Goal: Information Seeking & Learning: Learn about a topic

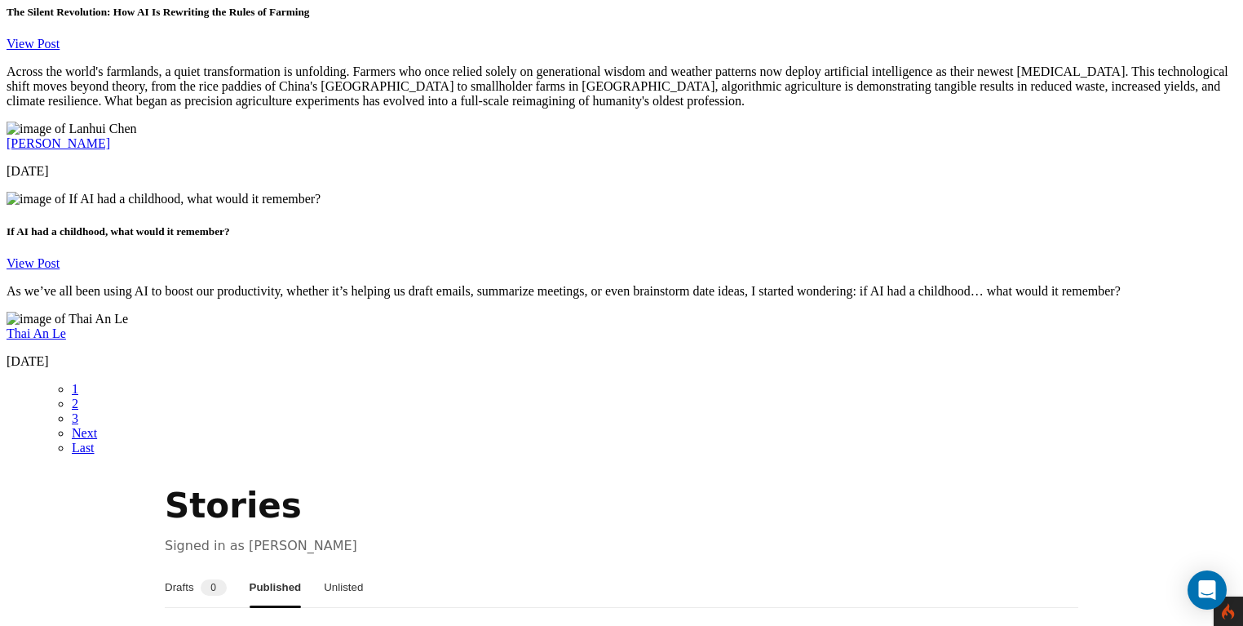
scroll to position [2834, 0]
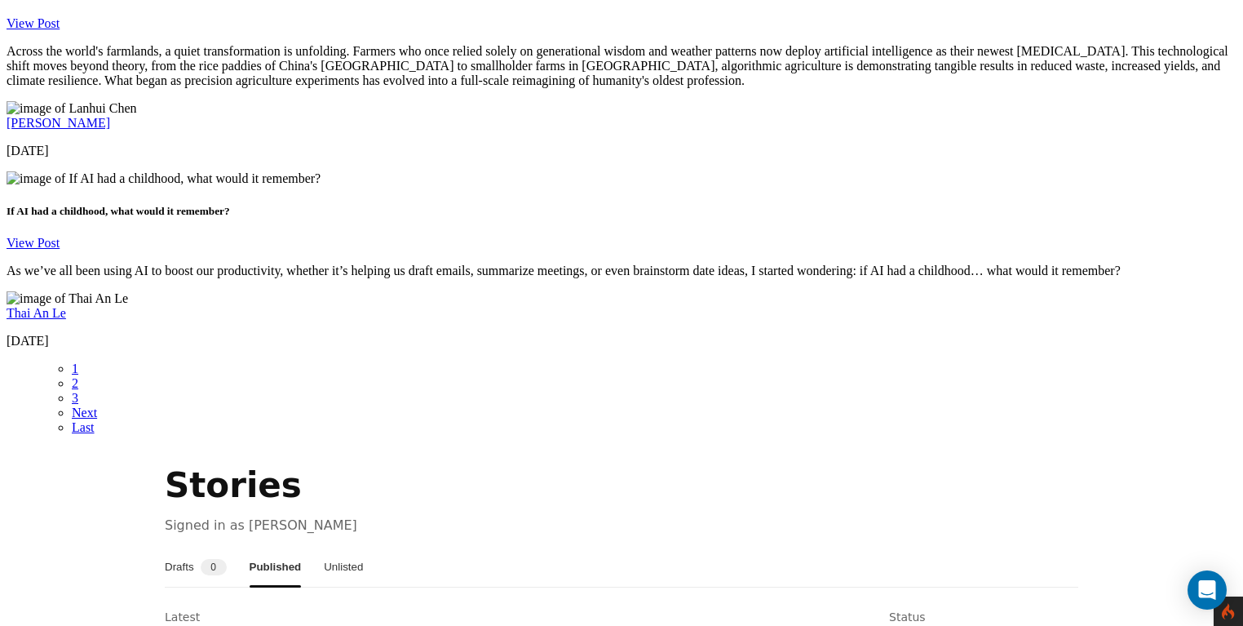
click at [363, 547] on button "Unlisted" at bounding box center [343, 566] width 39 height 39
click at [168, 461] on div "Stories Signed in as Lanhui Chen Drafts 0 Published Unlisted Latest Status No u…" at bounding box center [621, 624] width 953 height 326
click at [190, 547] on button "Drafts 0" at bounding box center [196, 566] width 62 height 39
click at [281, 547] on button "Published" at bounding box center [276, 566] width 48 height 39
click at [363, 547] on button "Unlisted" at bounding box center [343, 566] width 39 height 39
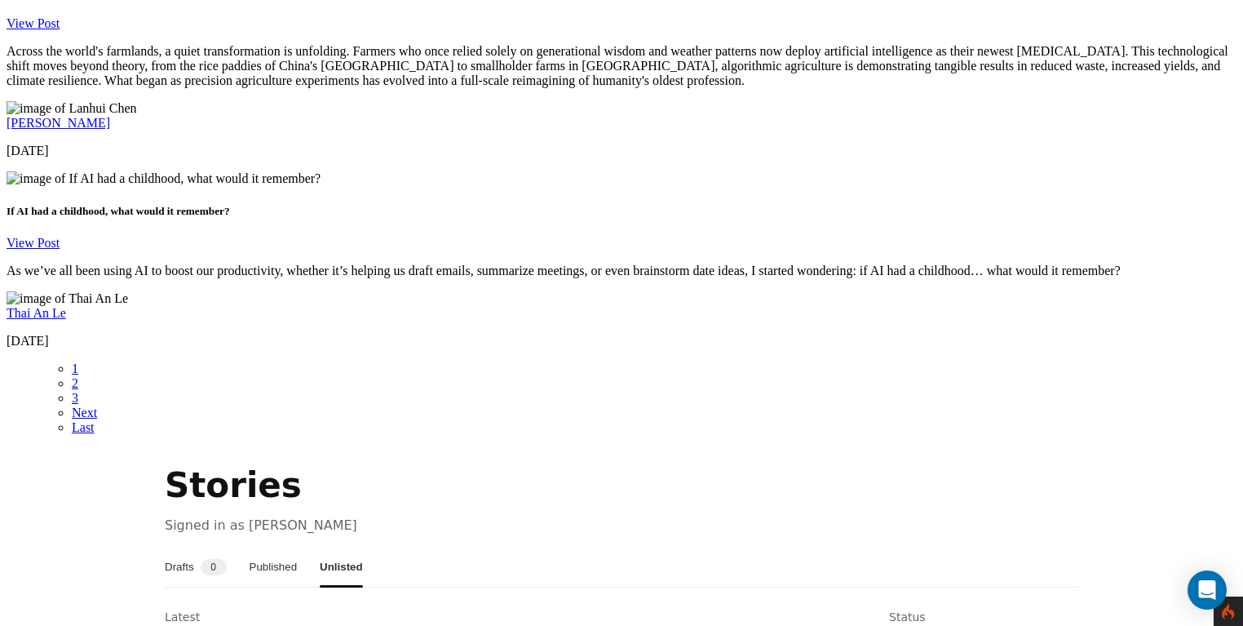
click at [210, 547] on button "Drafts 0" at bounding box center [196, 566] width 62 height 39
click at [293, 547] on button "Published" at bounding box center [276, 566] width 48 height 39
click at [363, 547] on button "Unlisted" at bounding box center [343, 566] width 39 height 39
click at [298, 547] on button "Published" at bounding box center [274, 566] width 48 height 39
click at [206, 547] on button "Drafts 0" at bounding box center [196, 566] width 62 height 39
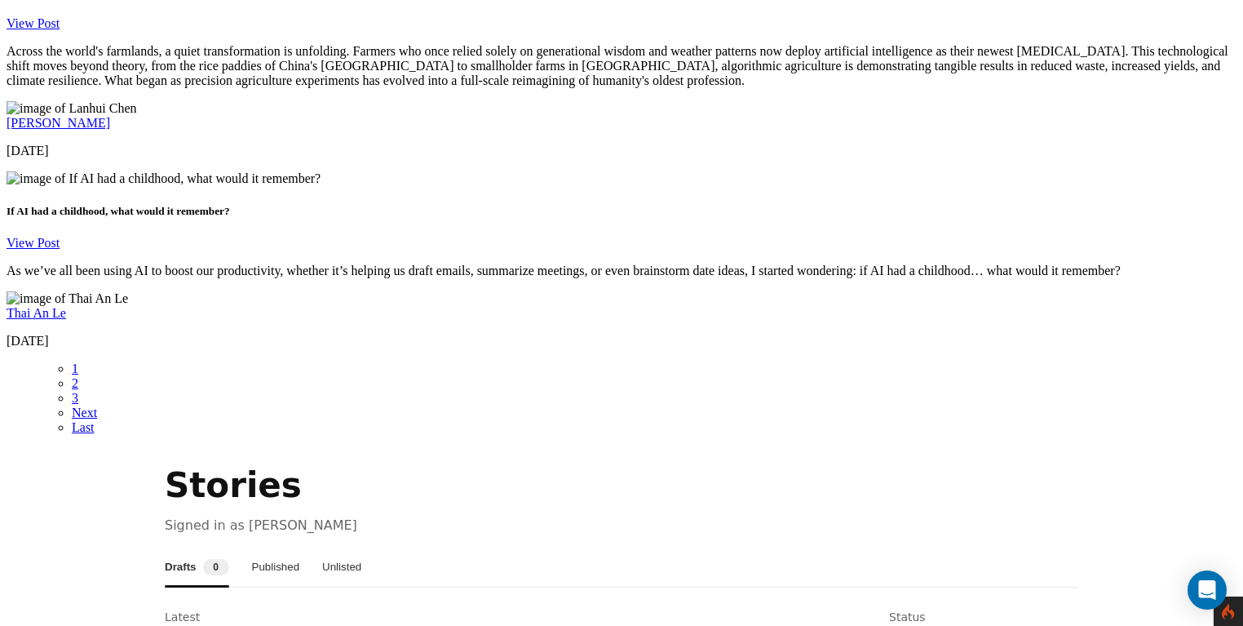
click at [361, 547] on button "Unlisted" at bounding box center [341, 566] width 39 height 39
click at [298, 547] on button "Published" at bounding box center [274, 566] width 48 height 39
click at [227, 559] on span "0" at bounding box center [214, 567] width 26 height 16
click at [300, 547] on button "Published" at bounding box center [276, 566] width 48 height 39
click at [363, 547] on button "Unlisted" at bounding box center [343, 566] width 39 height 39
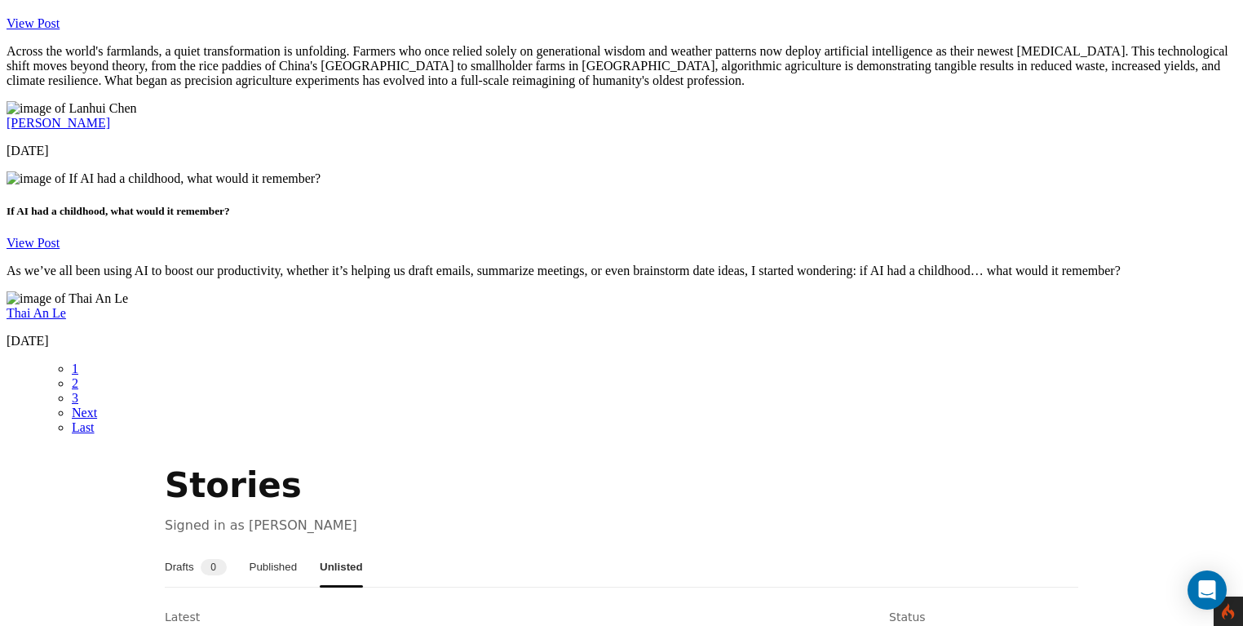
click at [295, 547] on button "Published" at bounding box center [274, 566] width 48 height 39
click at [215, 547] on button "Drafts 0" at bounding box center [196, 566] width 62 height 39
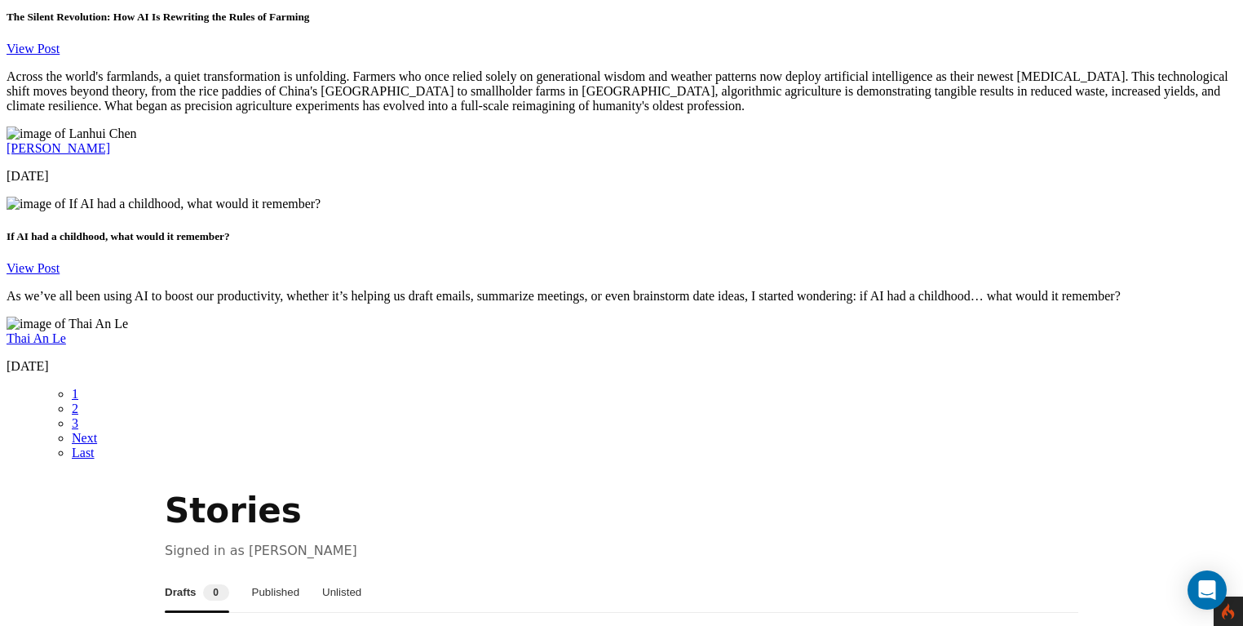
scroll to position [2794, 0]
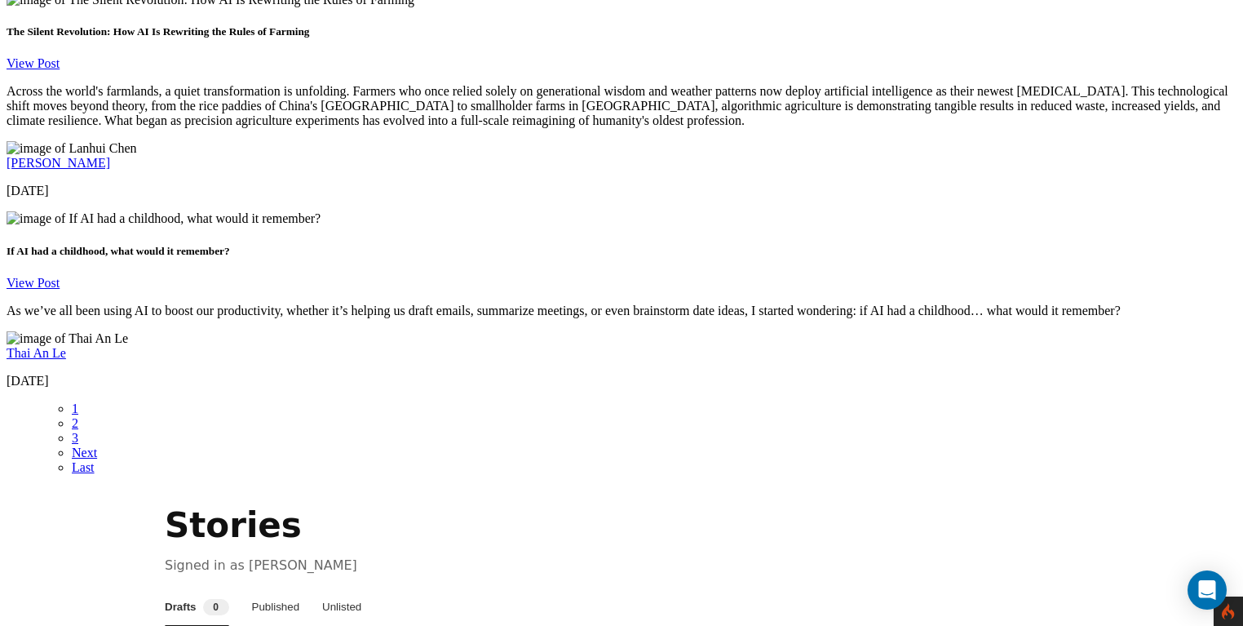
click at [300, 587] on button "Published" at bounding box center [276, 606] width 48 height 39
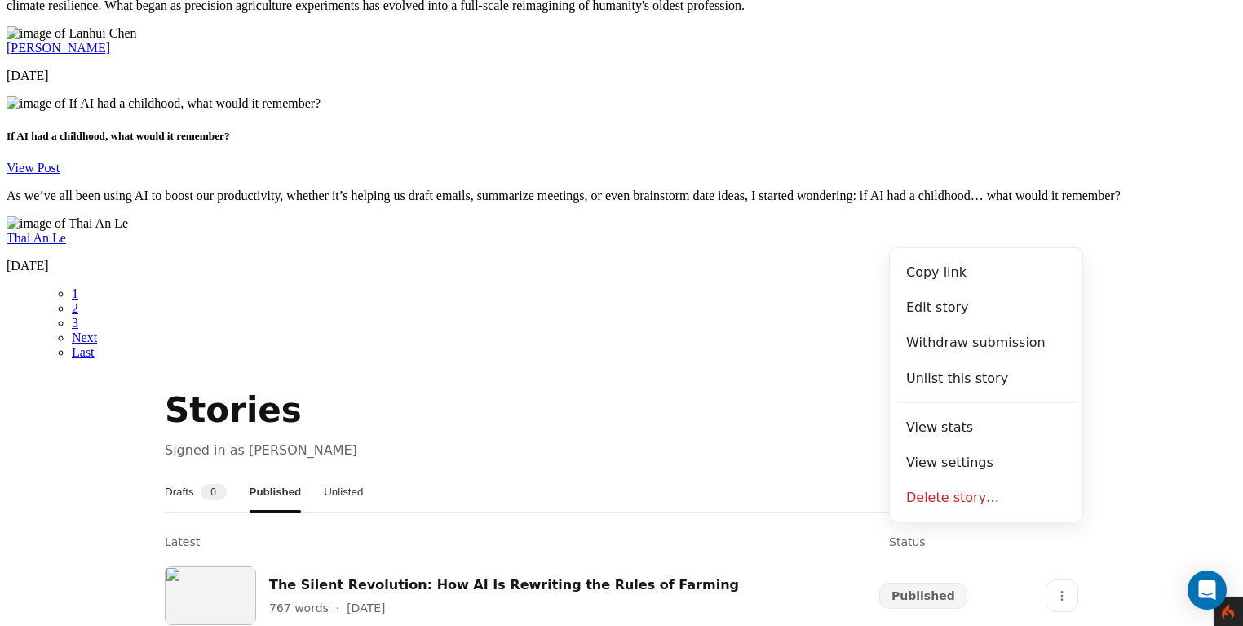
scroll to position [2911, 0]
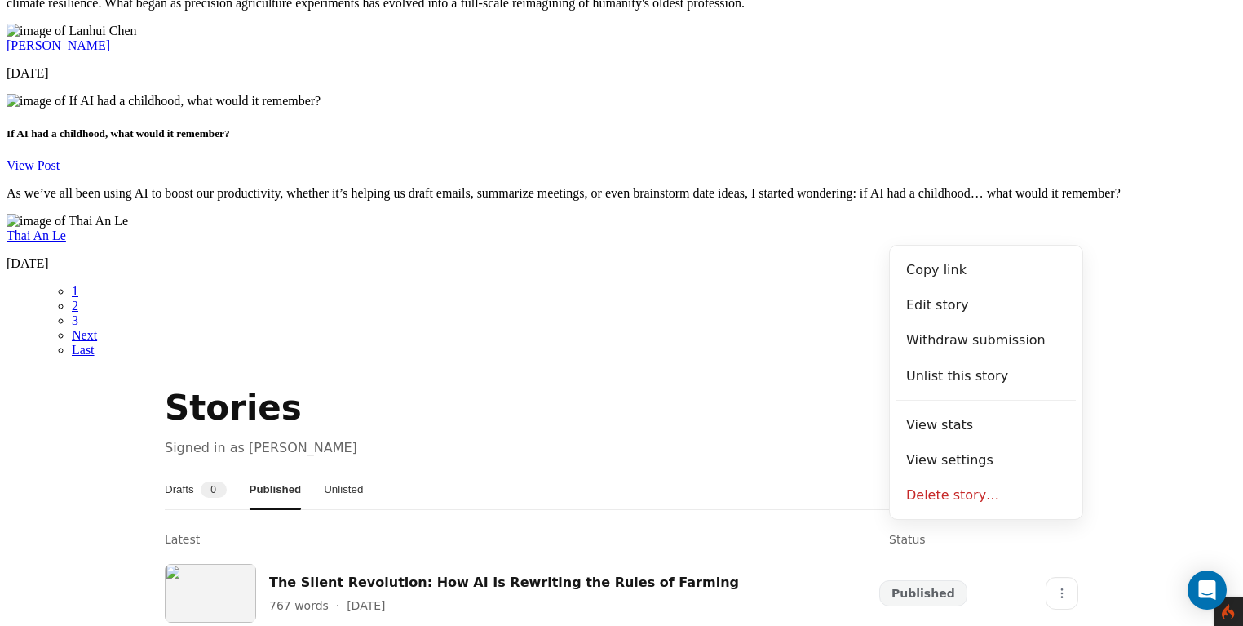
click at [1123, 383] on section "Stories Signed in as Lanhui Chen Drafts 0 Published Unlisted Latest Status The …" at bounding box center [622, 594] width 1230 height 422
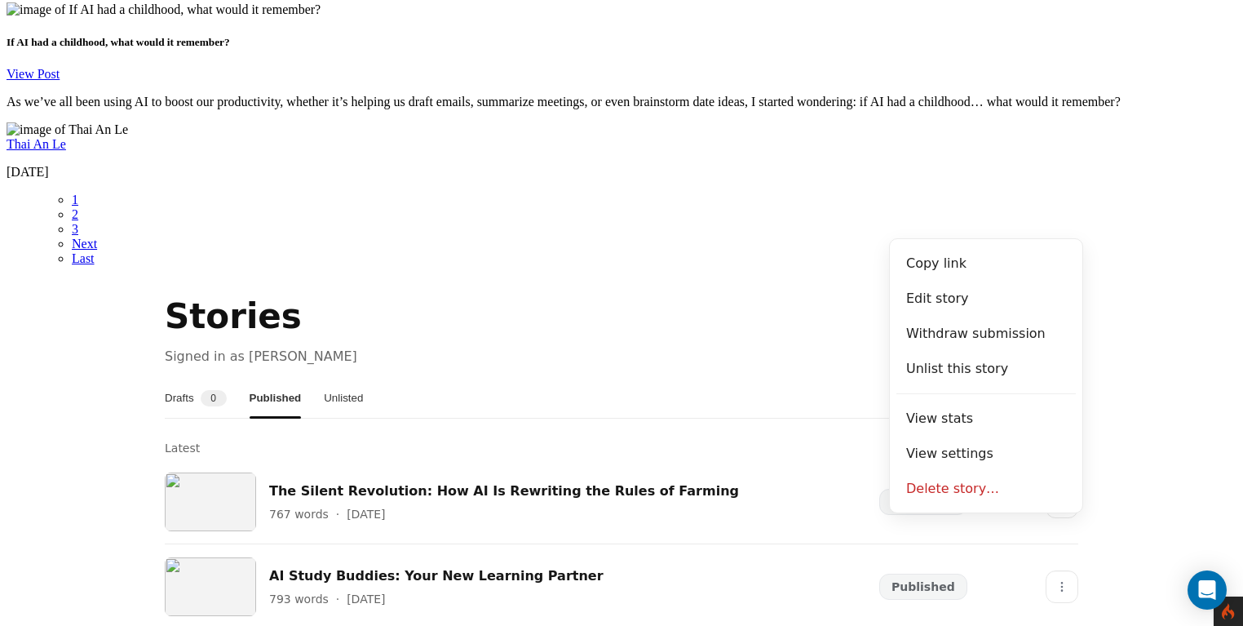
scroll to position [3034, 0]
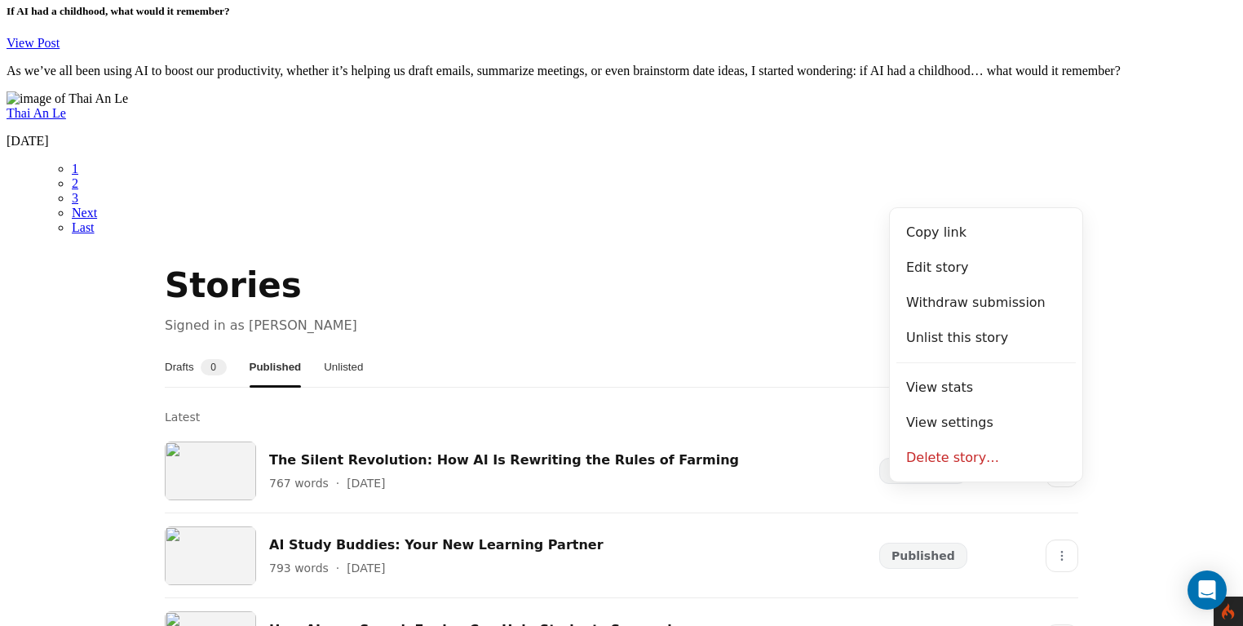
click at [1131, 276] on section "Stories Signed in as Lanhui Chen Drafts 0 Published Unlisted Latest Status The …" at bounding box center [622, 472] width 1230 height 422
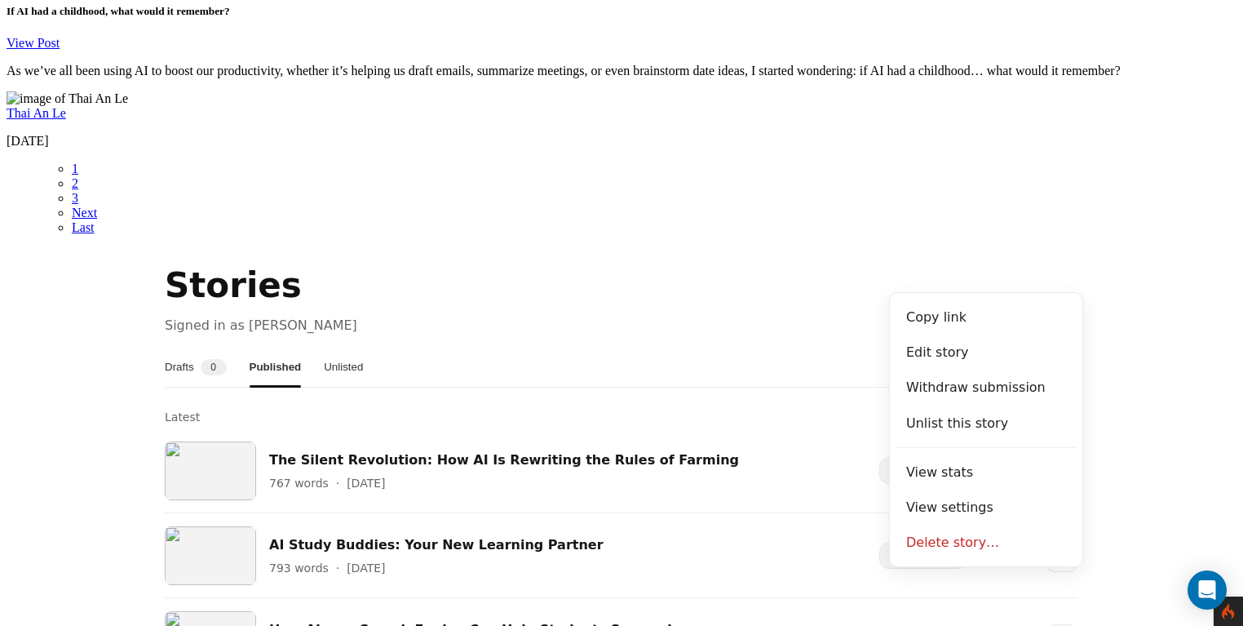
click at [1130, 262] on section "Stories Signed in as Lanhui Chen Drafts 0 Published Unlisted Latest Status The …" at bounding box center [622, 472] width 1230 height 422
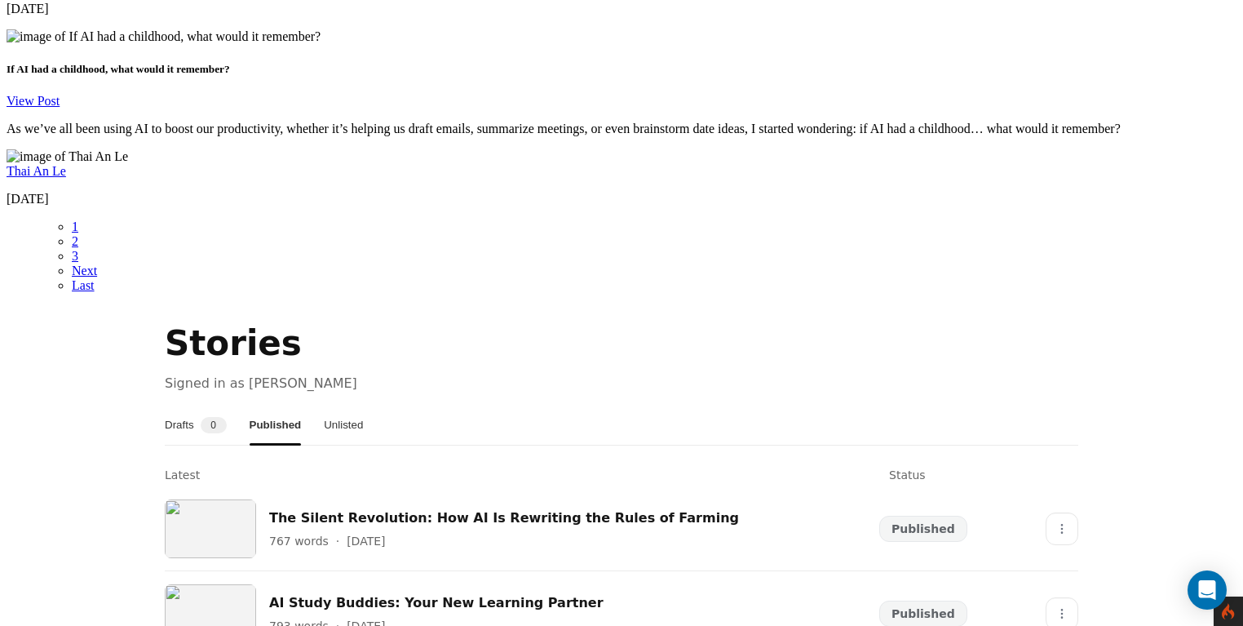
scroll to position [2974, 0]
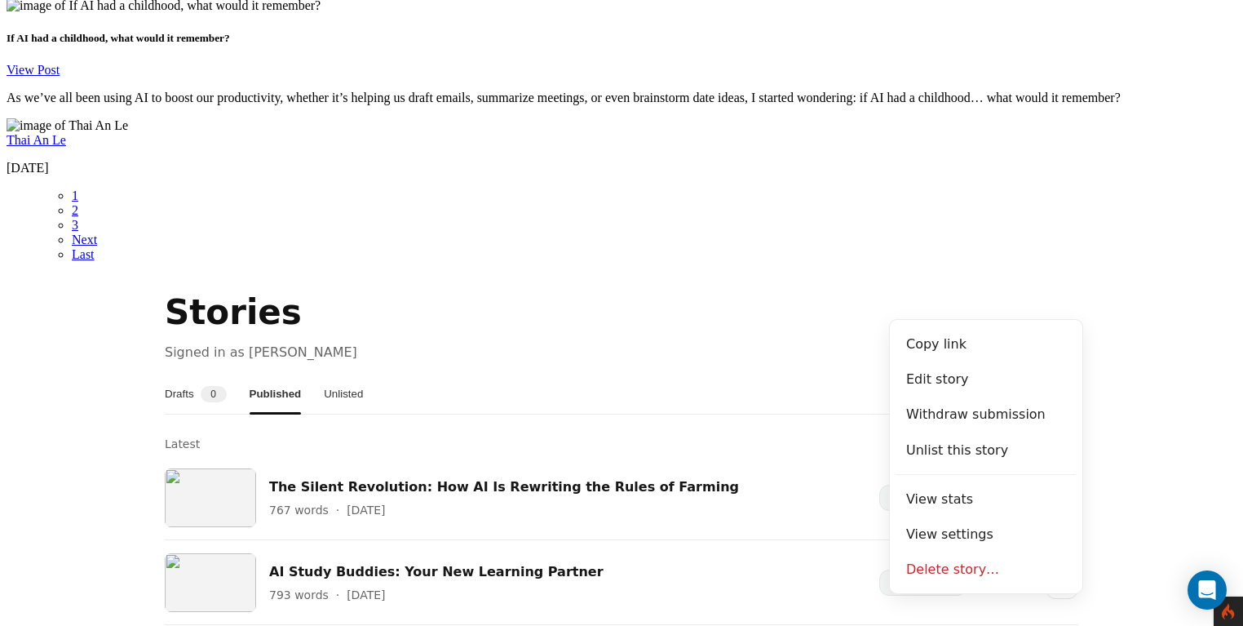
click at [1125, 296] on section "Stories Signed in as Lanhui Chen Drafts 0 Published Unlisted Latest Status The …" at bounding box center [622, 499] width 1230 height 422
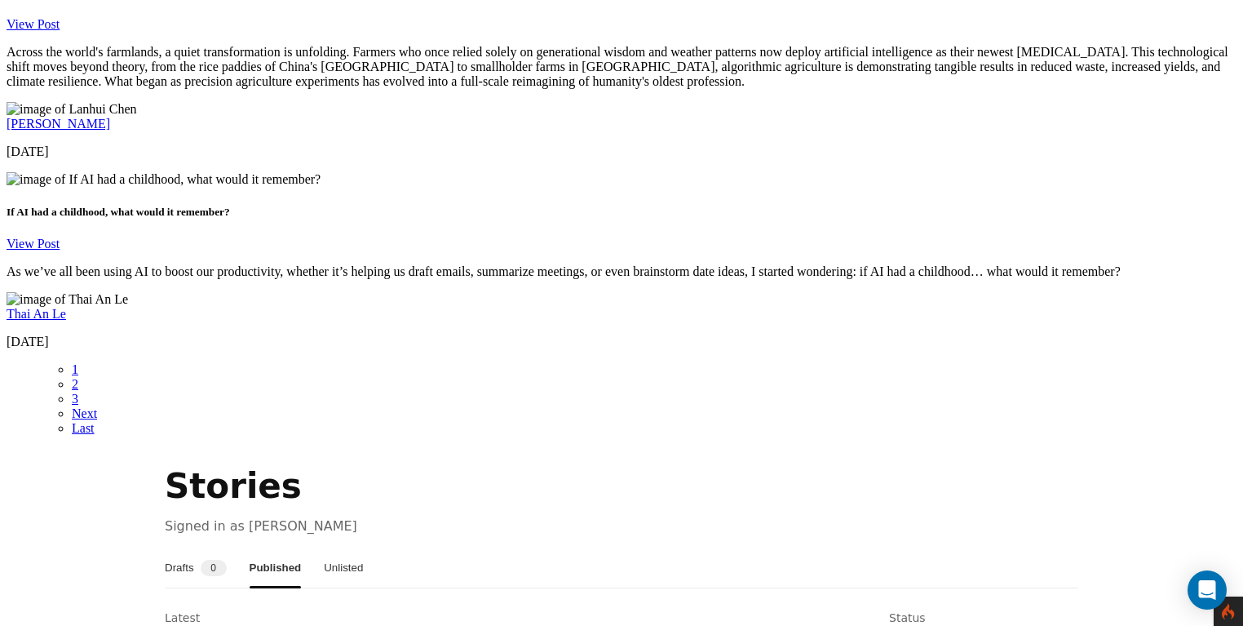
scroll to position [2843, 0]
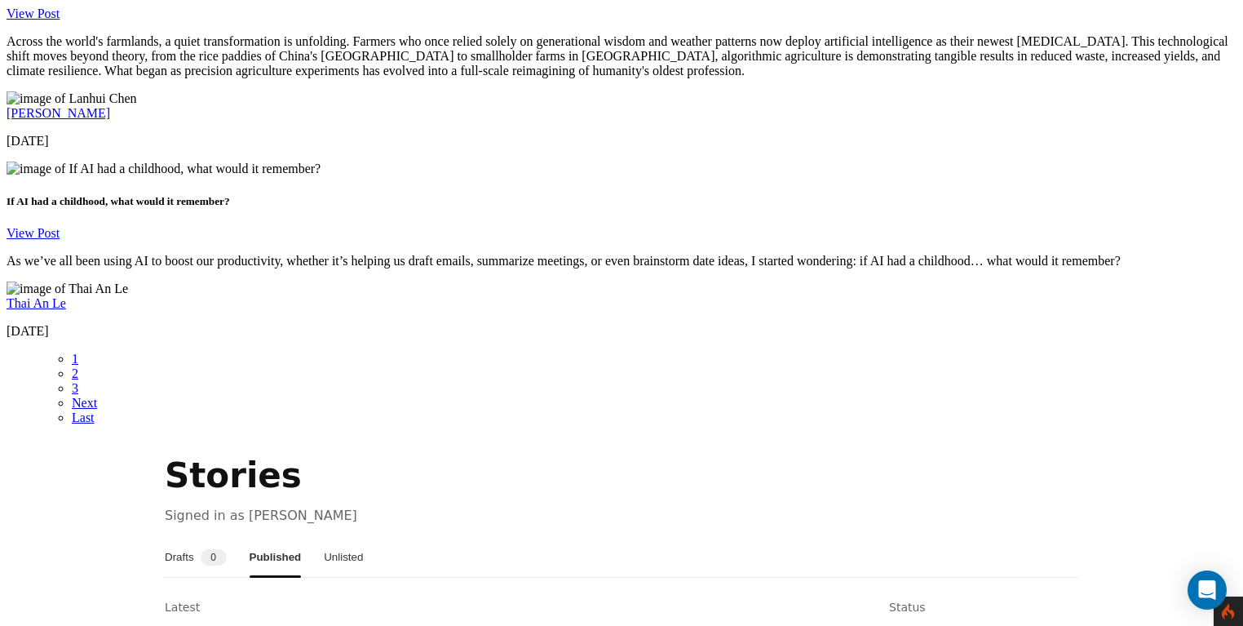
click at [363, 538] on button "Unlisted" at bounding box center [343, 557] width 39 height 39
click at [293, 538] on button "Published" at bounding box center [274, 557] width 48 height 39
click at [192, 538] on button "Drafts 0" at bounding box center [196, 557] width 62 height 39
click at [300, 538] on button "Published" at bounding box center [276, 557] width 48 height 39
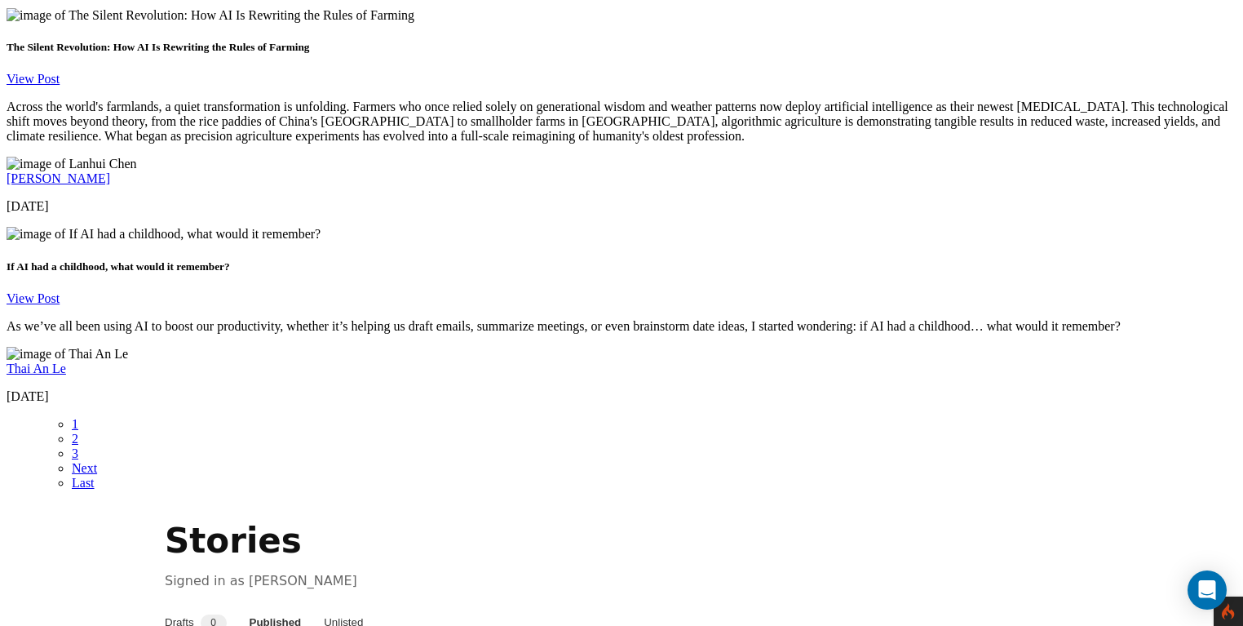
scroll to position [2777, 0]
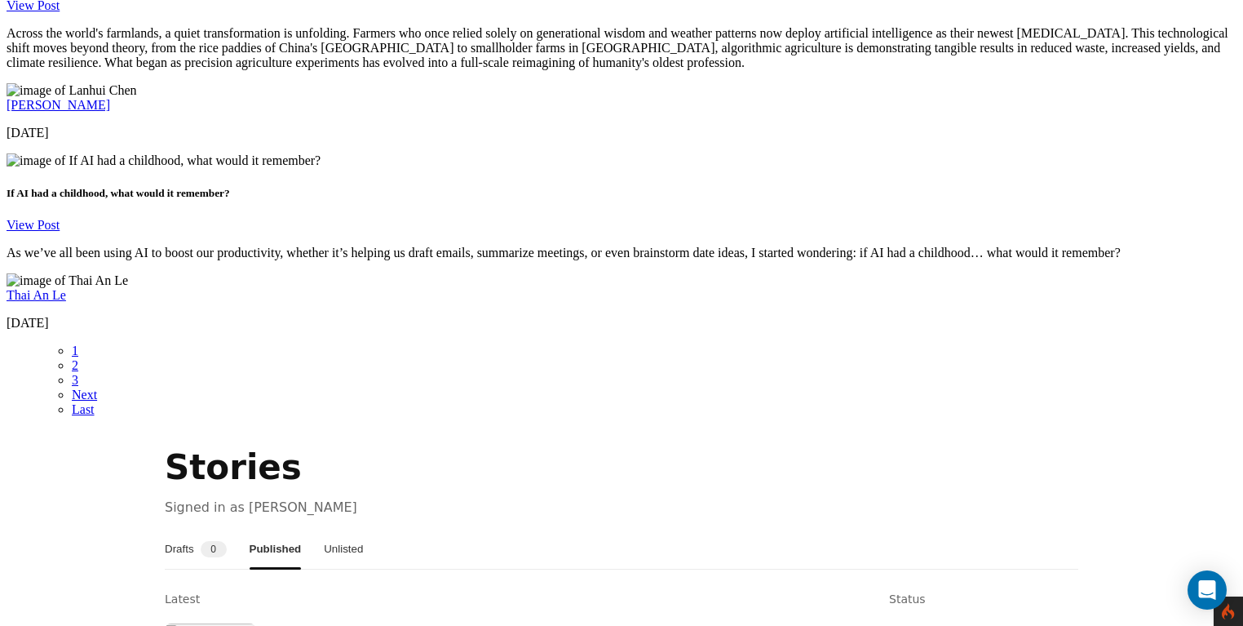
scroll to position [2832, 0]
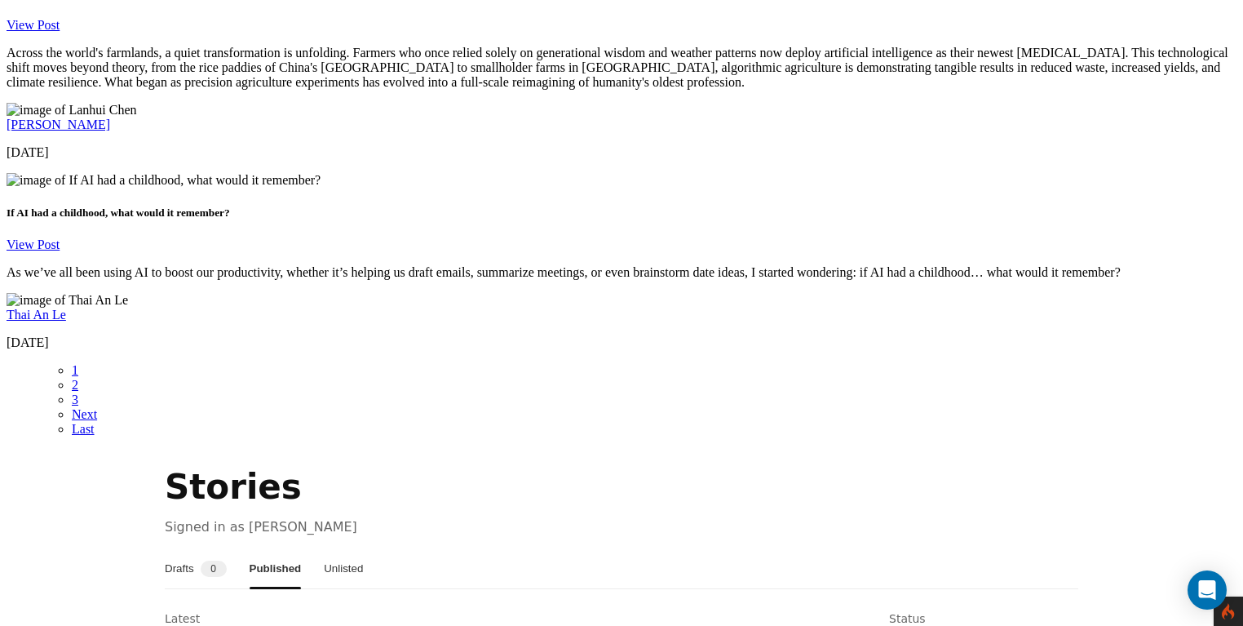
click at [209, 549] on button "Drafts 0" at bounding box center [196, 568] width 62 height 39
click at [299, 549] on button "Published" at bounding box center [276, 568] width 48 height 39
click at [219, 549] on button "Drafts 0" at bounding box center [196, 568] width 62 height 39
click at [354, 549] on button "Unlisted" at bounding box center [341, 568] width 39 height 39
click at [286, 549] on button "Published" at bounding box center [274, 568] width 48 height 39
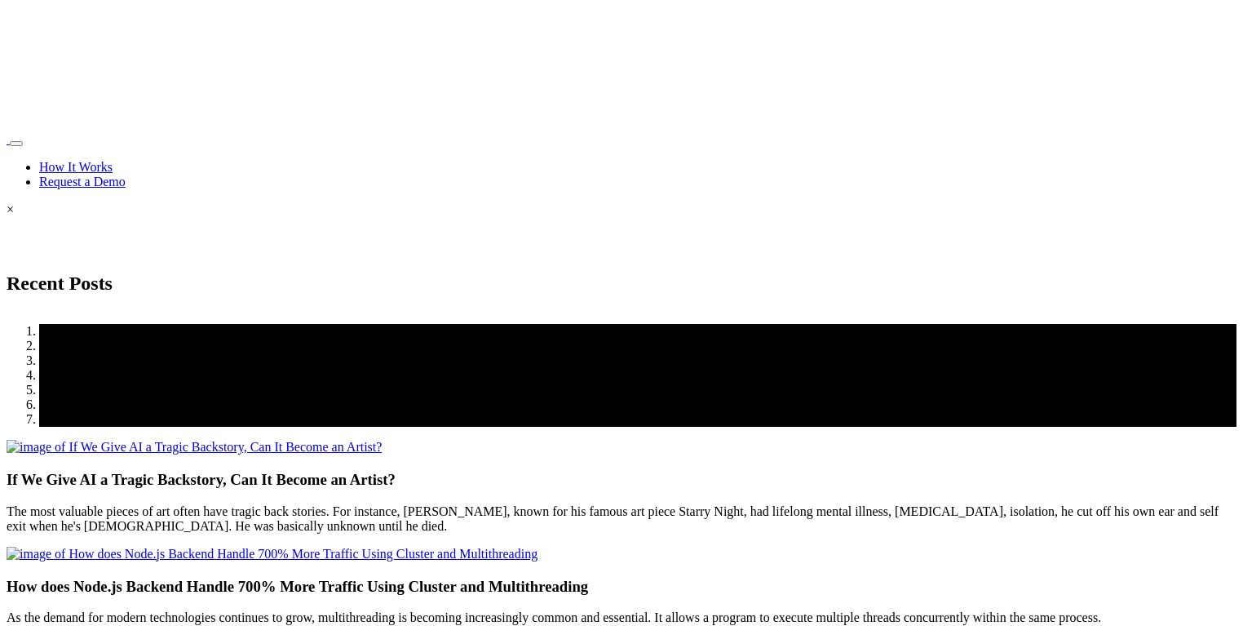
scroll to position [2832, 0]
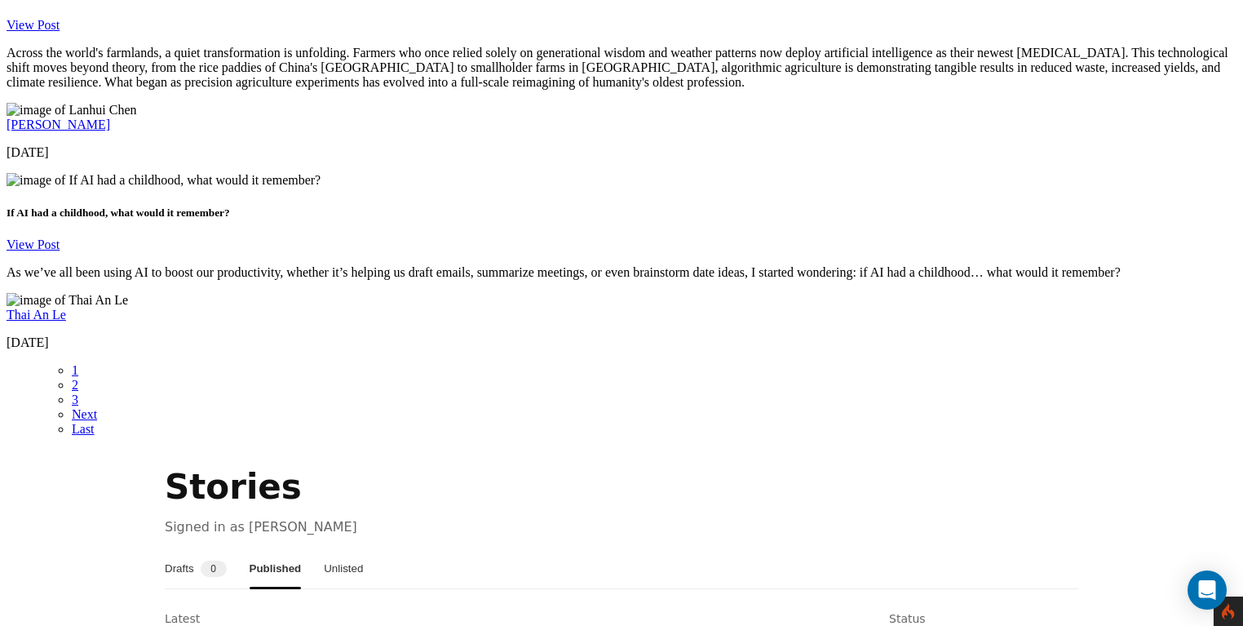
click at [200, 549] on button "Drafts 0" at bounding box center [196, 568] width 62 height 39
click at [273, 549] on button "Published" at bounding box center [276, 568] width 48 height 39
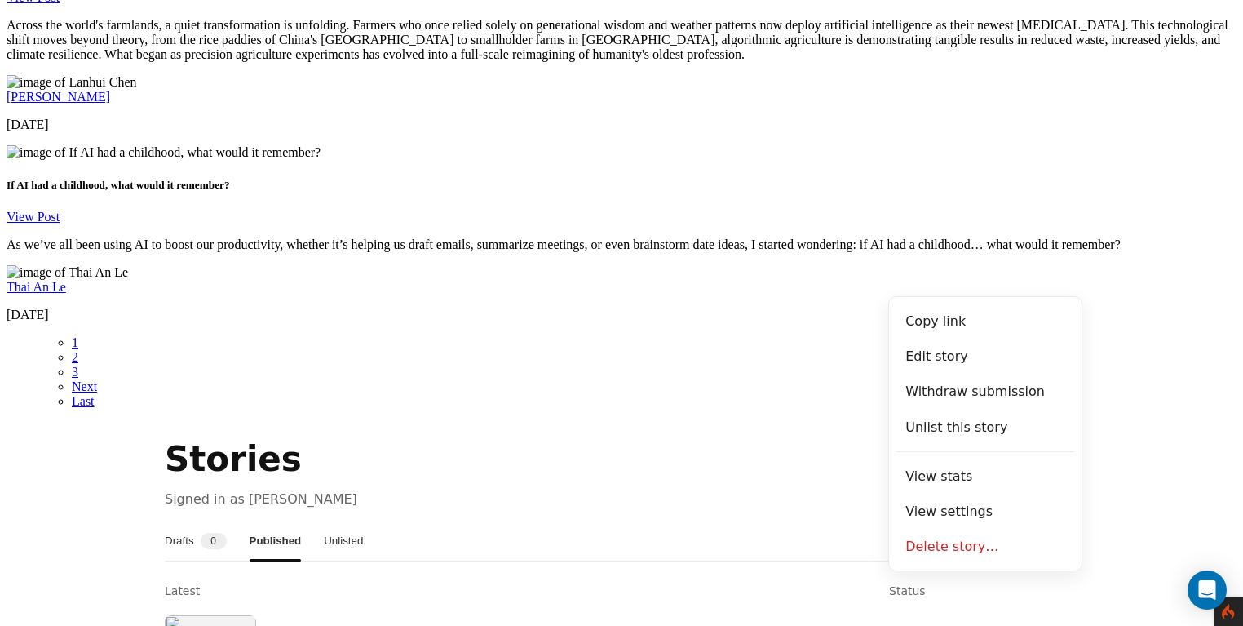
scroll to position [2891, 0]
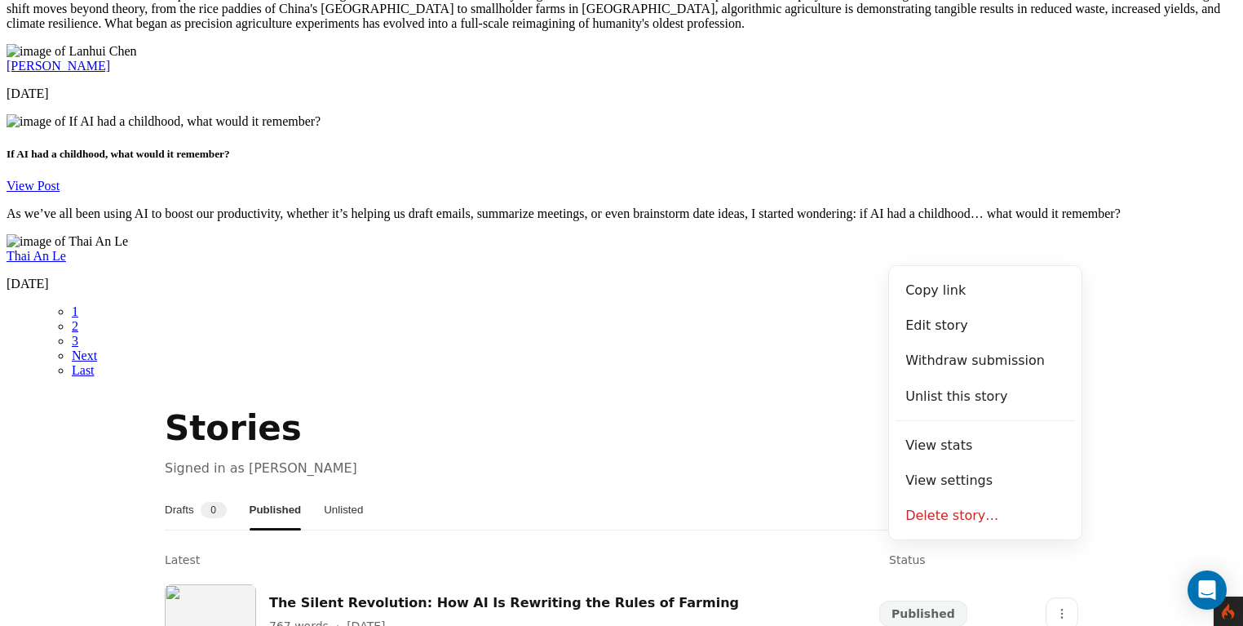
click at [1141, 404] on section "Stories Signed in as Lanhui Chen Drafts 0 Published Unlisted Latest Status The …" at bounding box center [622, 615] width 1230 height 422
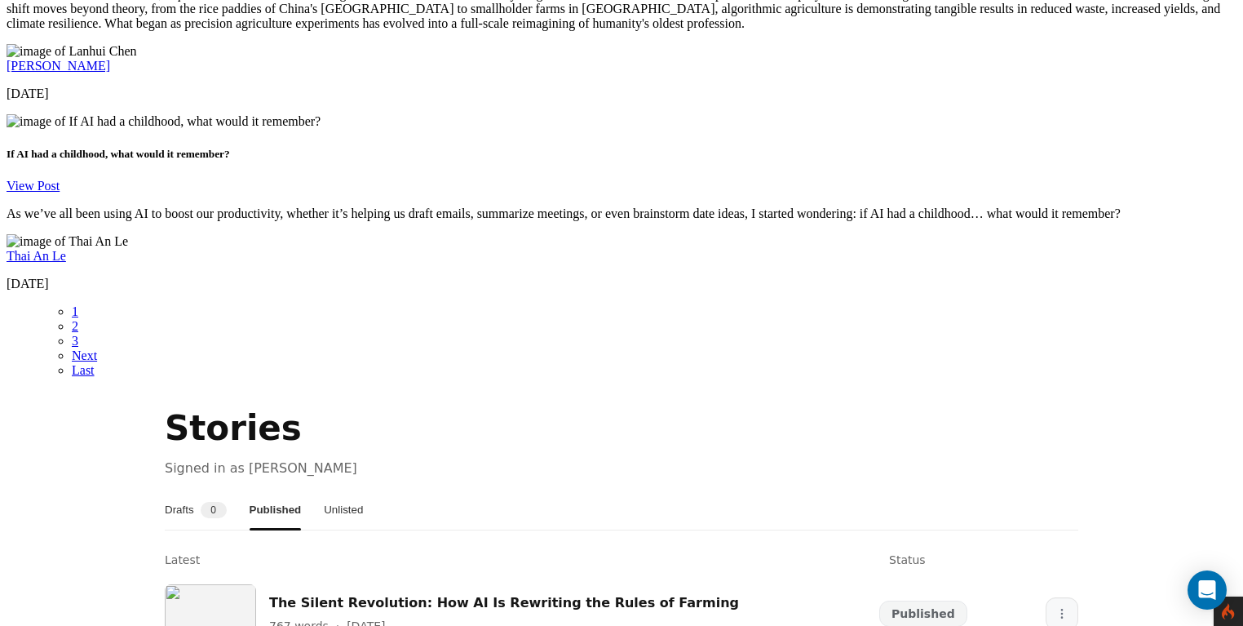
click at [1057, 607] on icon "More" at bounding box center [1062, 613] width 13 height 13
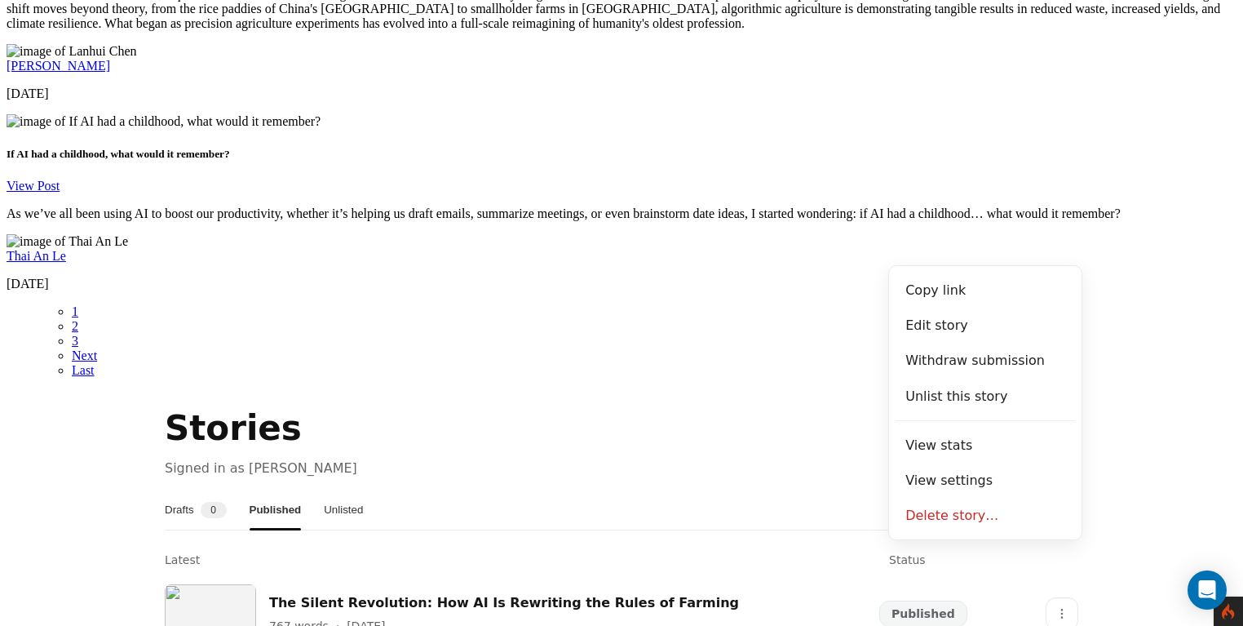
click at [1106, 404] on section "Stories Signed in as Lanhui Chen Drafts 0 Published Unlisted Latest Status The …" at bounding box center [622, 615] width 1230 height 422
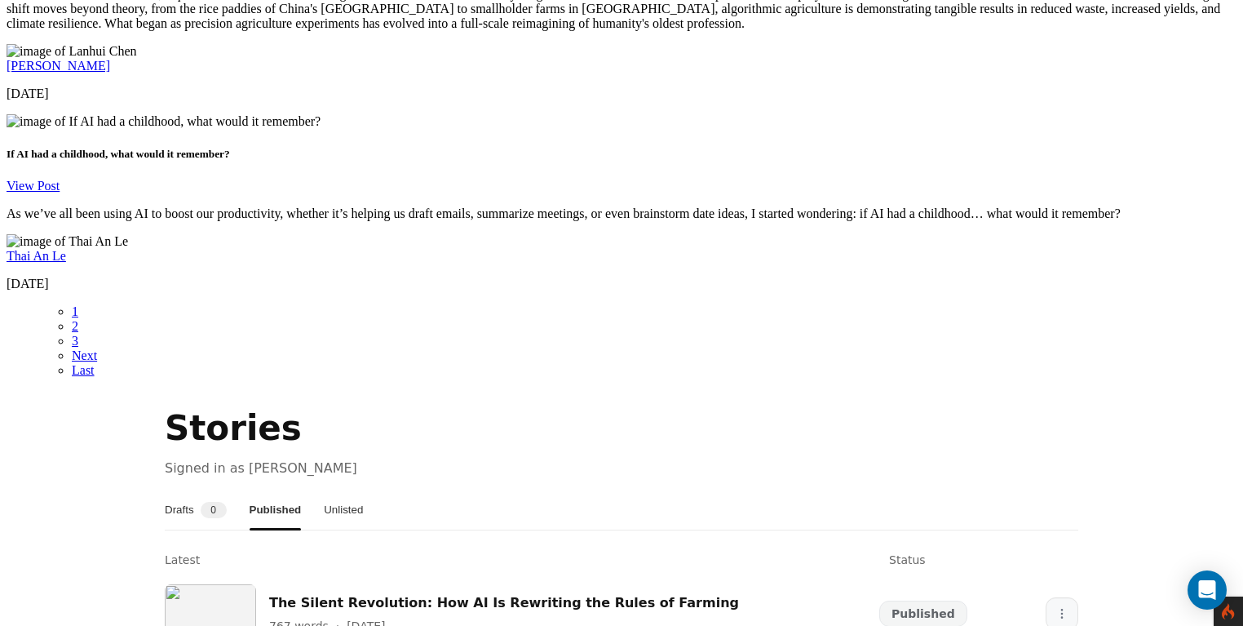
click at [1056, 607] on icon "More" at bounding box center [1062, 613] width 13 height 13
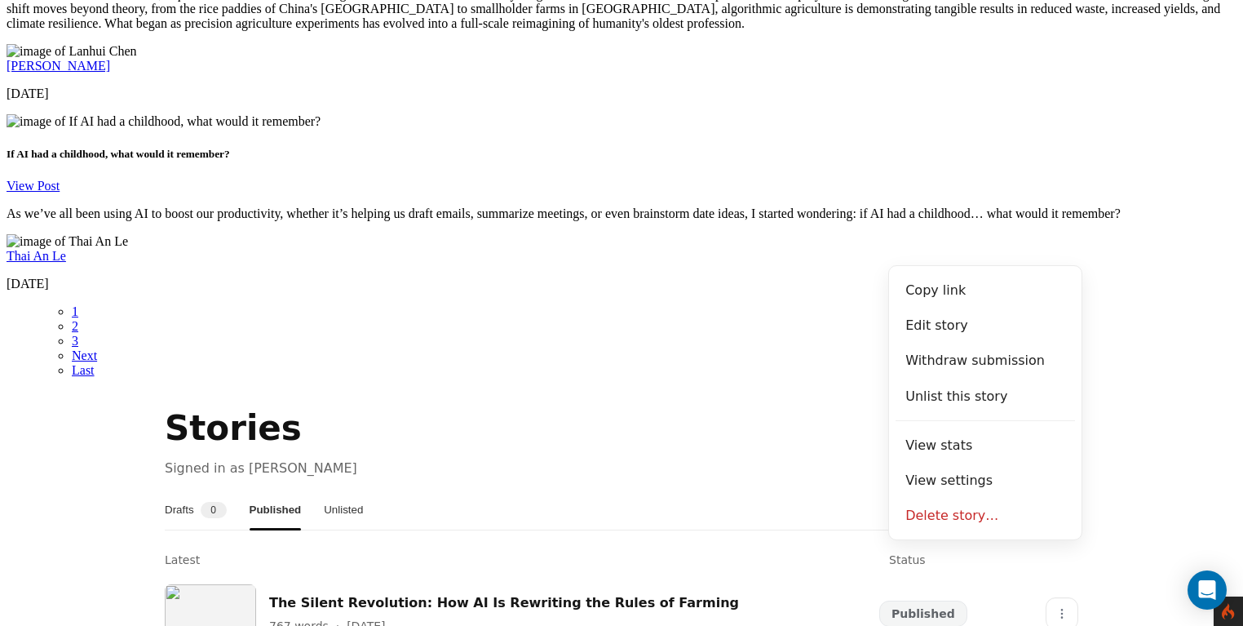
click at [1126, 404] on section "Stories Signed in as Lanhui Chen Drafts 0 Published Unlisted Latest Status The …" at bounding box center [622, 615] width 1230 height 422
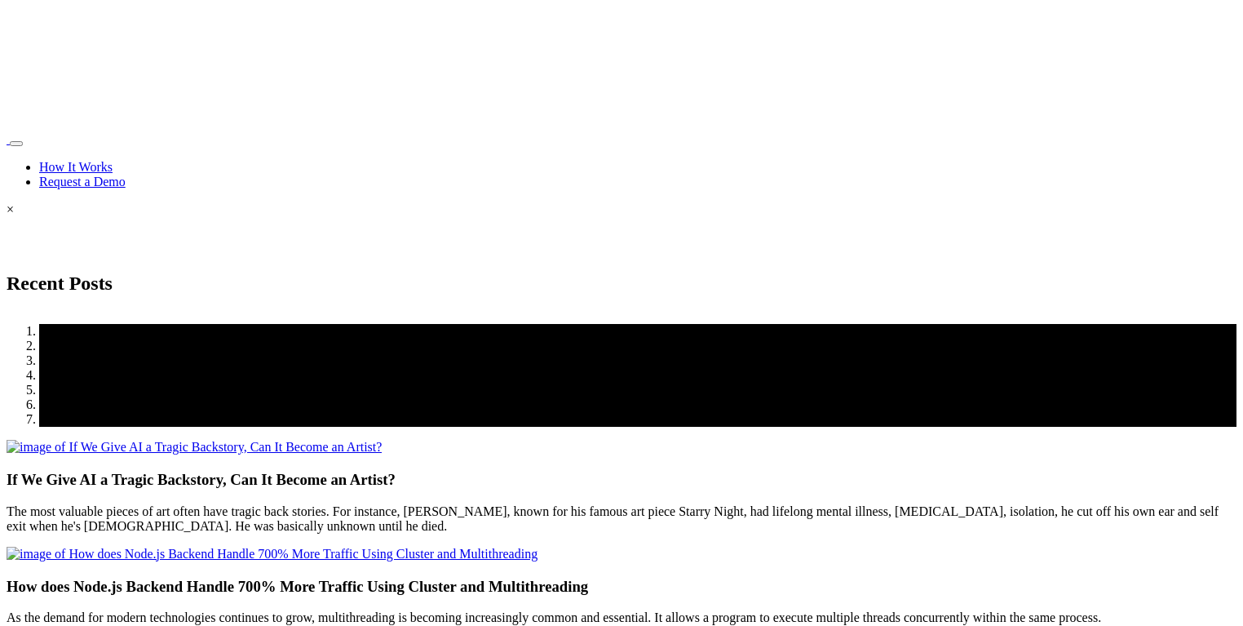
scroll to position [2891, 0]
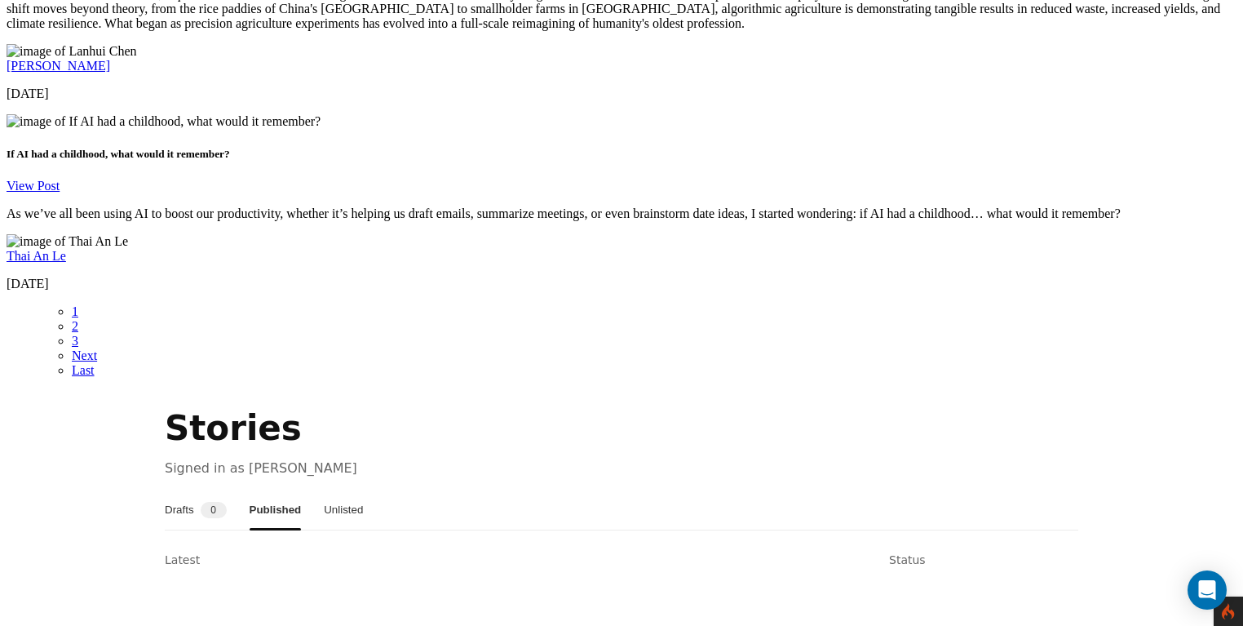
click at [219, 490] on button "Drafts 0" at bounding box center [196, 509] width 62 height 39
drag, startPoint x: 308, startPoint y: 135, endPoint x: 352, endPoint y: 132, distance: 44.1
click at [300, 490] on button "Published" at bounding box center [276, 509] width 48 height 39
click at [357, 490] on button "Unlisted" at bounding box center [343, 509] width 39 height 39
click at [287, 490] on button "Published" at bounding box center [274, 509] width 48 height 39
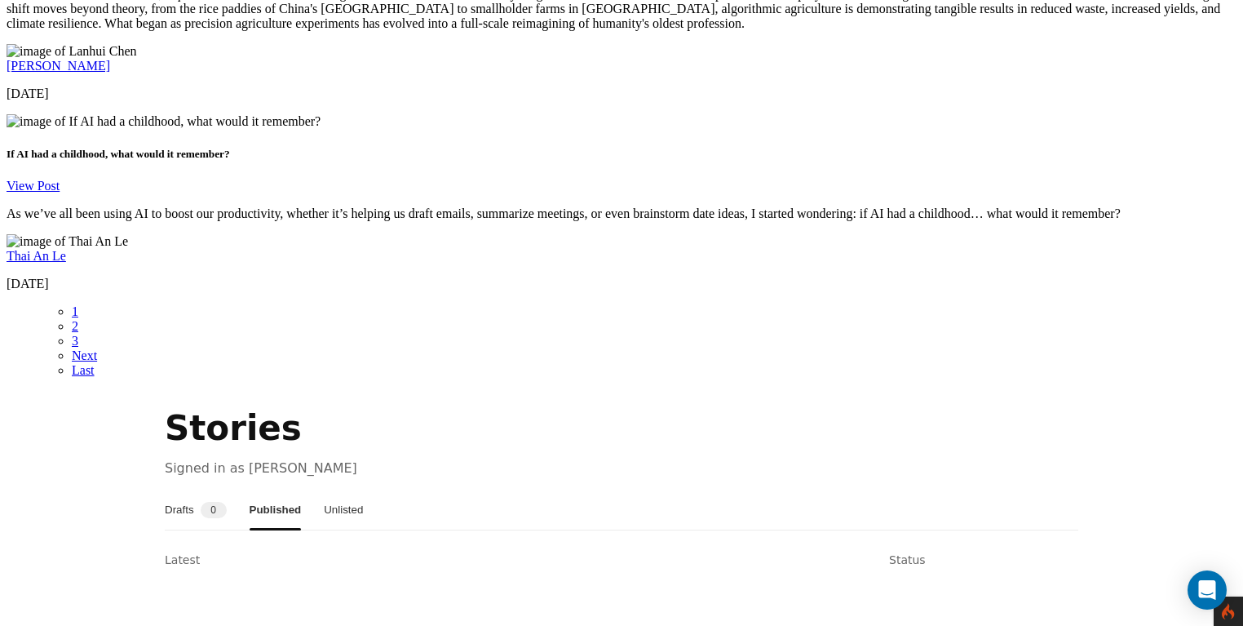
click at [174, 404] on div "Stories Signed in as [PERSON_NAME] Drafts 0 Published Unlisted Latest Status Yo…" at bounding box center [621, 576] width 953 height 344
click at [206, 490] on button "Drafts 0" at bounding box center [196, 509] width 62 height 39
drag, startPoint x: 293, startPoint y: 140, endPoint x: 374, endPoint y: 136, distance: 80.8
click at [296, 490] on button "Published" at bounding box center [276, 509] width 48 height 39
click at [363, 490] on button "Unlisted" at bounding box center [343, 509] width 39 height 39
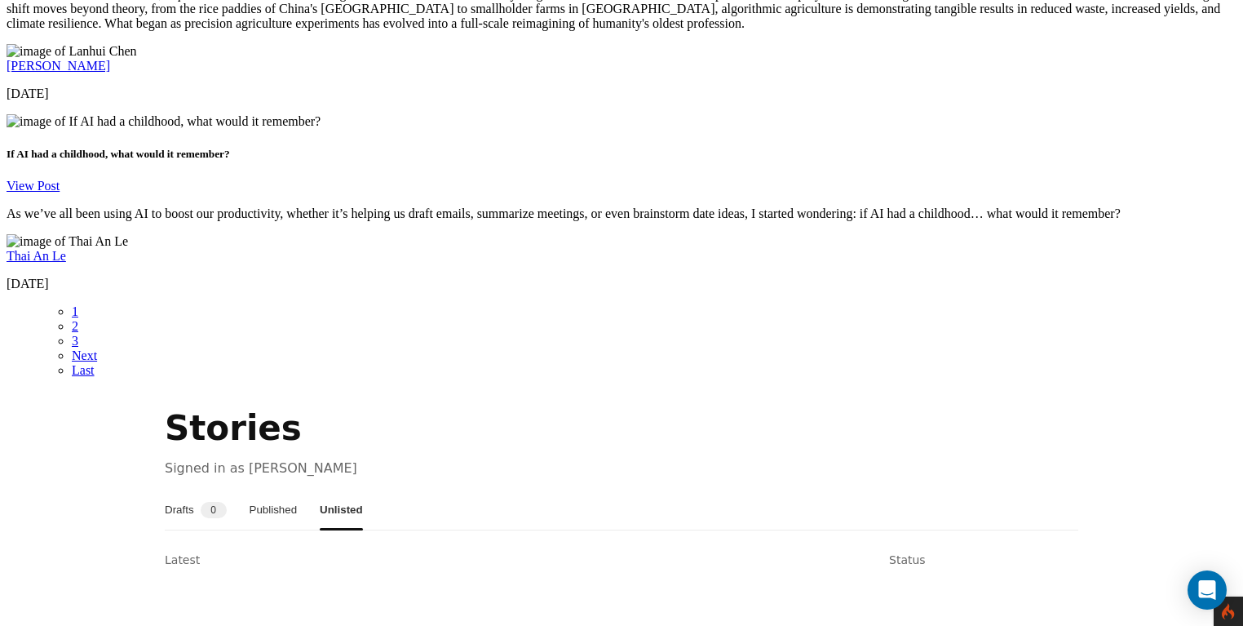
click at [298, 490] on button "Published" at bounding box center [274, 509] width 48 height 39
click at [223, 490] on button "Drafts 0" at bounding box center [196, 509] width 62 height 39
click at [300, 490] on button "Published" at bounding box center [276, 509] width 48 height 39
click at [399, 490] on nav "Drafts 0 Published Unlisted" at bounding box center [622, 510] width 914 height 40
drag, startPoint x: 388, startPoint y: 132, endPoint x: 343, endPoint y: 140, distance: 46.3
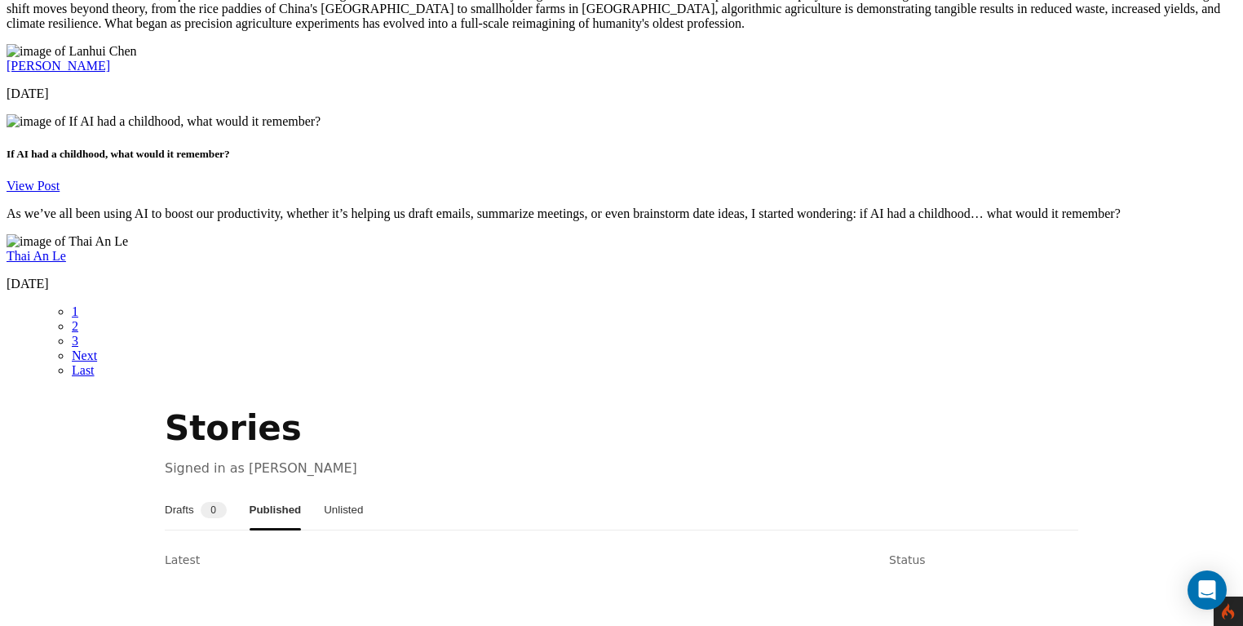
click at [363, 490] on button "Unlisted" at bounding box center [343, 509] width 39 height 39
click at [298, 490] on button "Published" at bounding box center [274, 509] width 48 height 39
click at [223, 490] on button "Drafts 0" at bounding box center [196, 509] width 62 height 39
click at [300, 490] on button "Published" at bounding box center [276, 509] width 48 height 39
click at [363, 490] on button "Unlisted" at bounding box center [343, 509] width 39 height 39
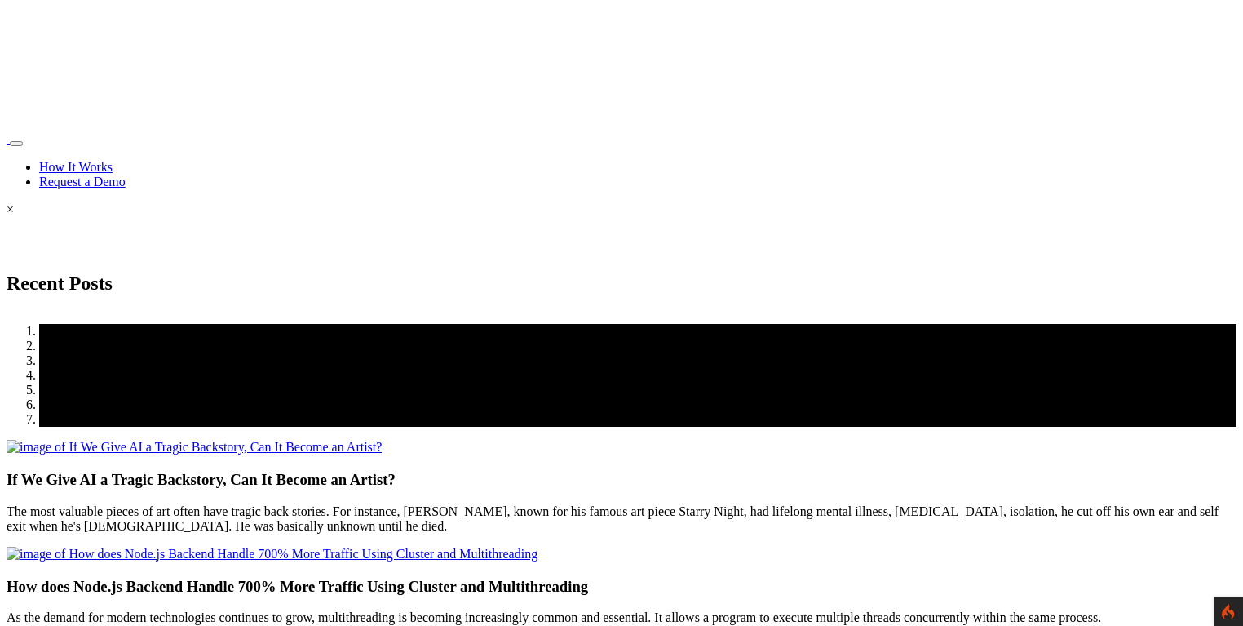
scroll to position [2891, 0]
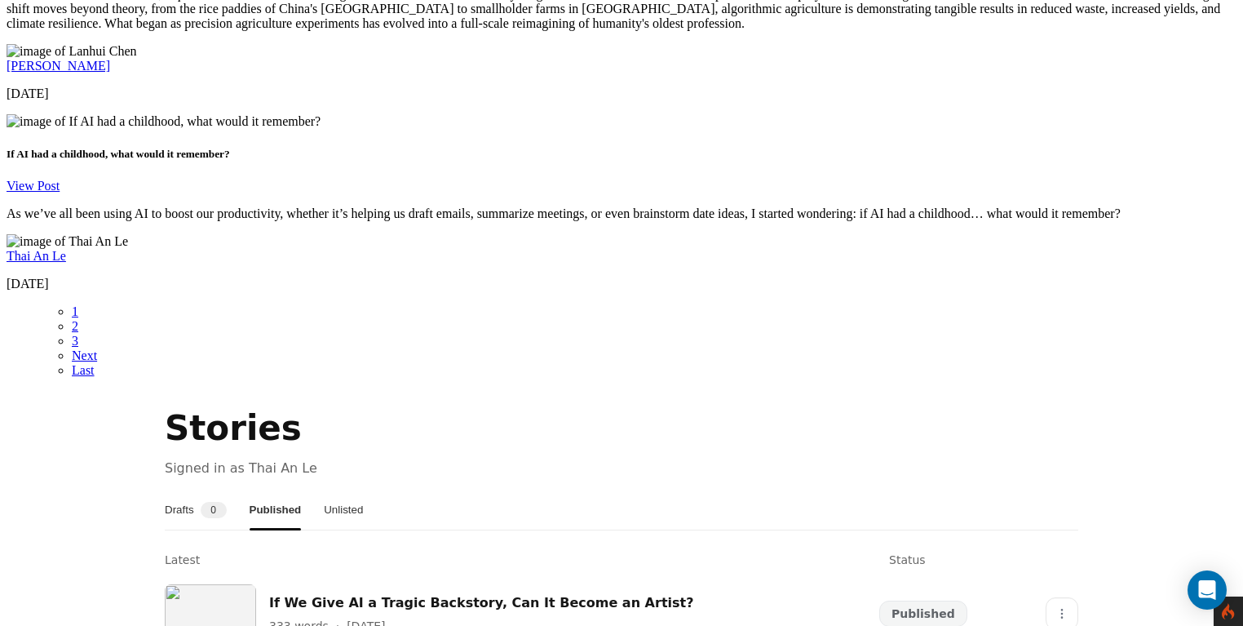
click at [223, 490] on button "Drafts 0" at bounding box center [196, 509] width 62 height 39
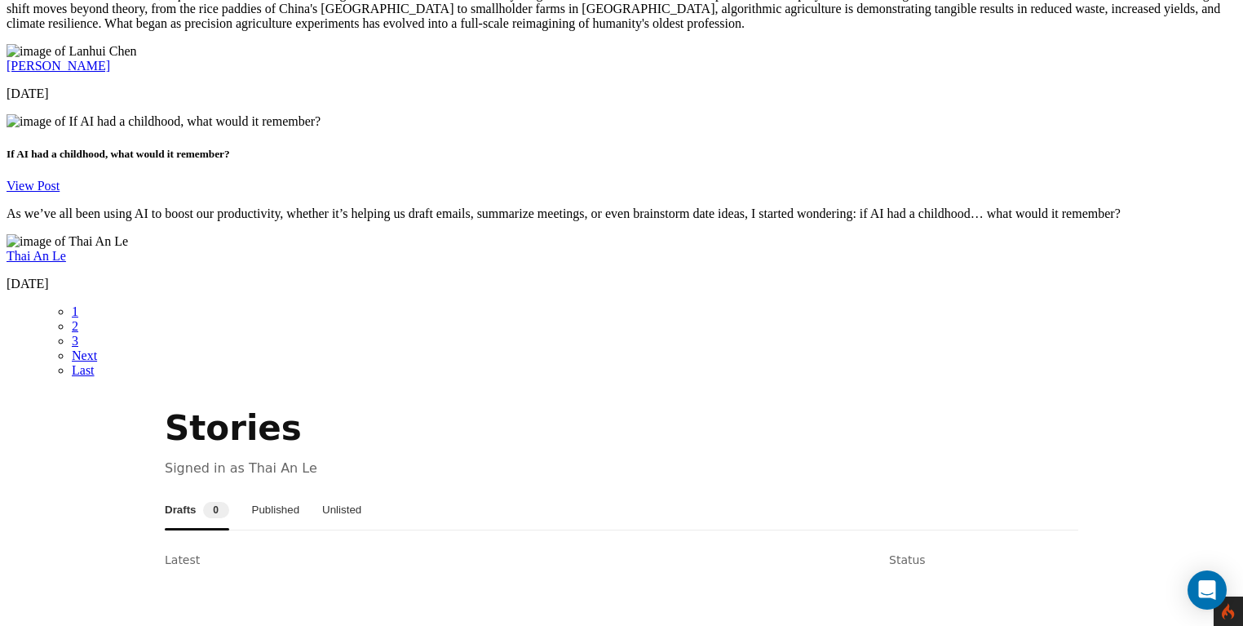
click at [291, 490] on button "Published" at bounding box center [276, 509] width 48 height 39
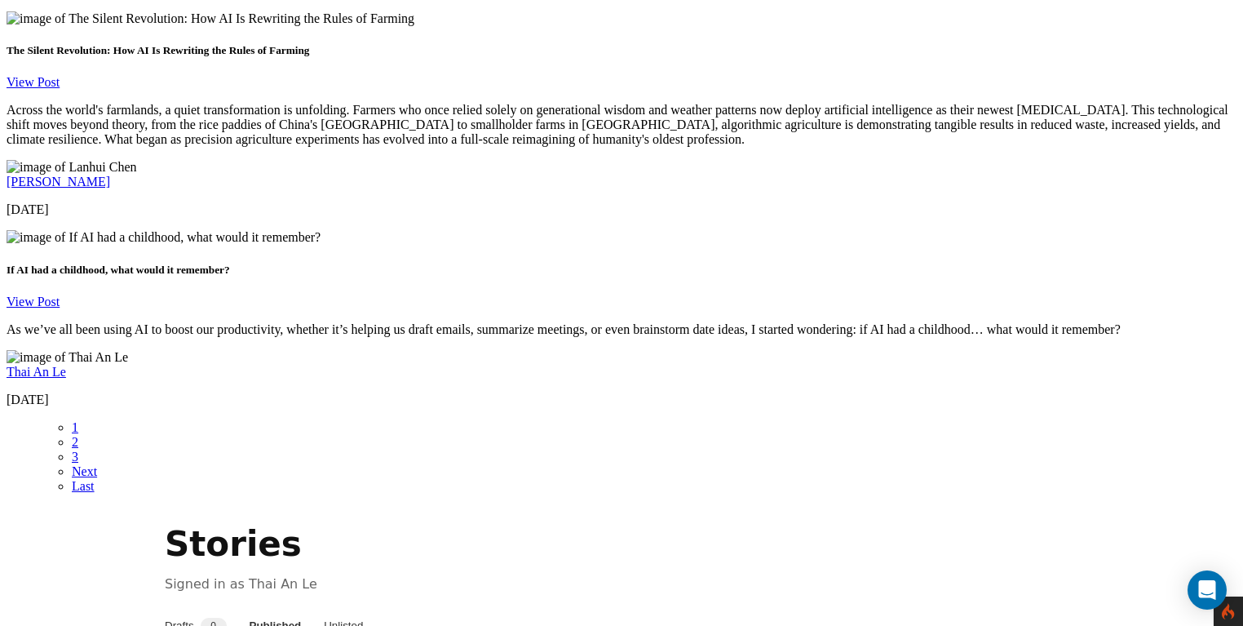
scroll to position [2768, 0]
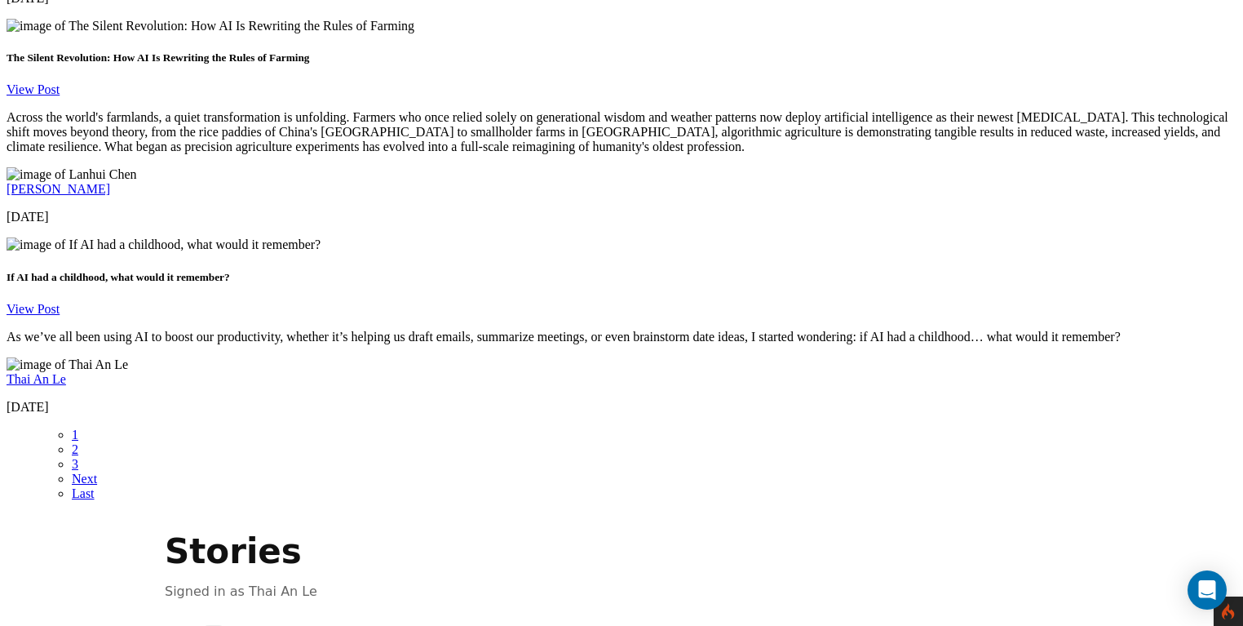
click at [211, 614] on button "Drafts 0" at bounding box center [196, 633] width 62 height 39
click at [292, 614] on button "Published" at bounding box center [276, 633] width 48 height 39
click at [363, 614] on button "Unlisted" at bounding box center [343, 633] width 39 height 39
click at [298, 614] on button "Published" at bounding box center [274, 633] width 48 height 39
click at [360, 614] on button "Unlisted" at bounding box center [343, 633] width 39 height 39
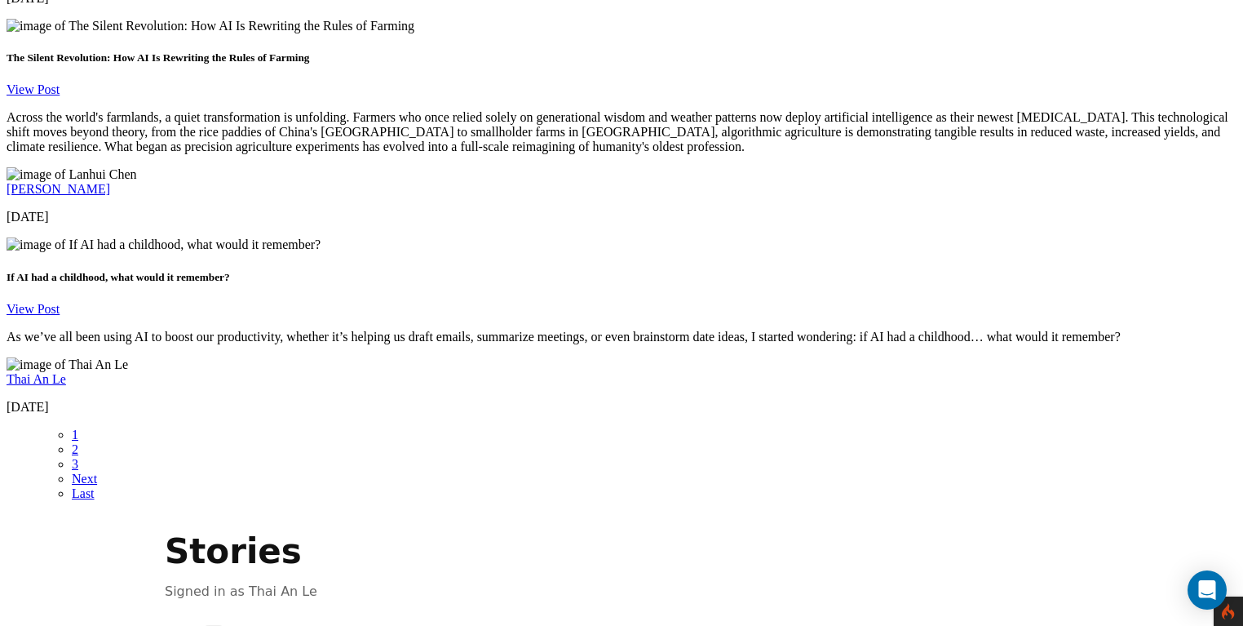
click at [298, 614] on button "Published" at bounding box center [274, 633] width 48 height 39
click at [191, 614] on button "Drafts 0" at bounding box center [196, 633] width 62 height 39
click at [277, 614] on button "Published" at bounding box center [276, 633] width 48 height 39
click at [363, 614] on button "Unlisted" at bounding box center [343, 633] width 39 height 39
click at [221, 614] on button "Drafts 0" at bounding box center [196, 633] width 62 height 39
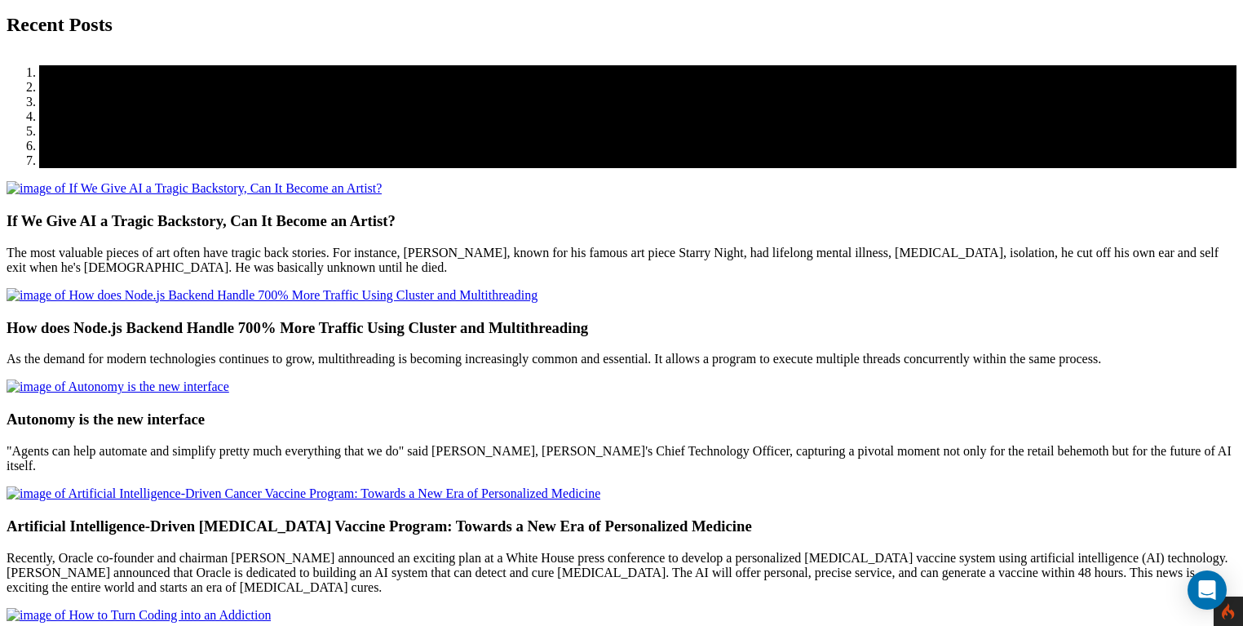
scroll to position [253, 0]
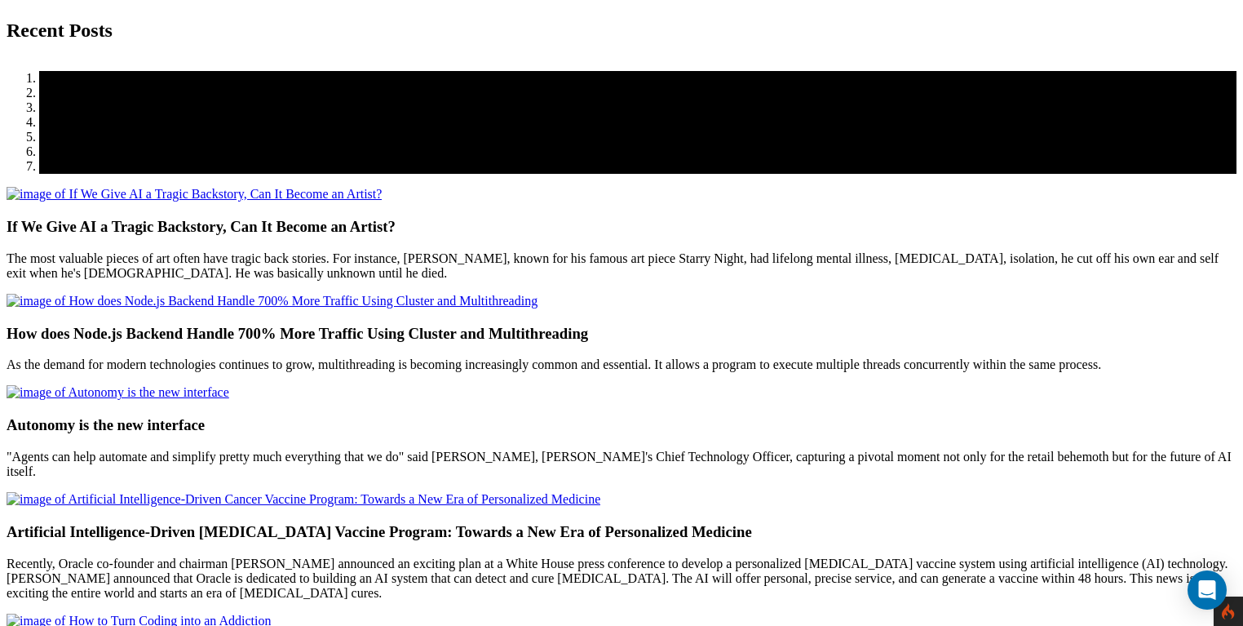
click at [382, 202] on img at bounding box center [194, 194] width 375 height 15
